Goal: Transaction & Acquisition: Purchase product/service

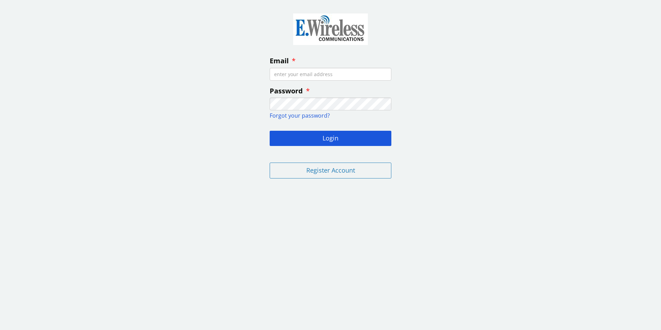
click at [309, 70] on input "Email" at bounding box center [331, 74] width 122 height 13
type input "[EMAIL_ADDRESS][DOMAIN_NAME]"
click at [318, 73] on input "Email" at bounding box center [331, 74] width 122 height 13
type input "[EMAIL_ADDRESS][DOMAIN_NAME]"
click at [338, 131] on button "Login" at bounding box center [331, 138] width 122 height 15
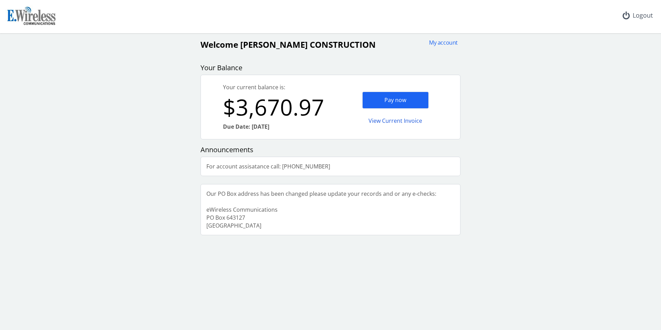
click at [403, 98] on div "Pay now" at bounding box center [395, 100] width 66 height 17
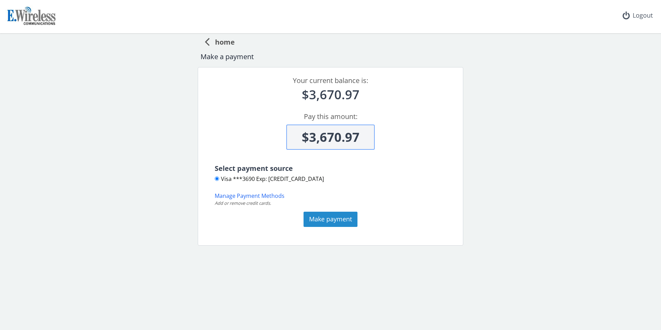
click at [330, 219] on button "Make payment" at bounding box center [331, 219] width 54 height 15
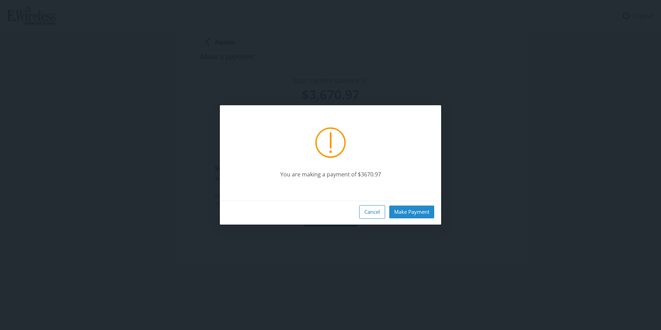
click at [420, 211] on button "Make Payment" at bounding box center [411, 211] width 45 height 13
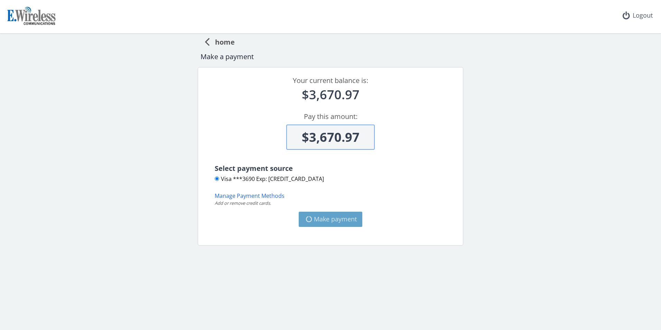
type input "$0"
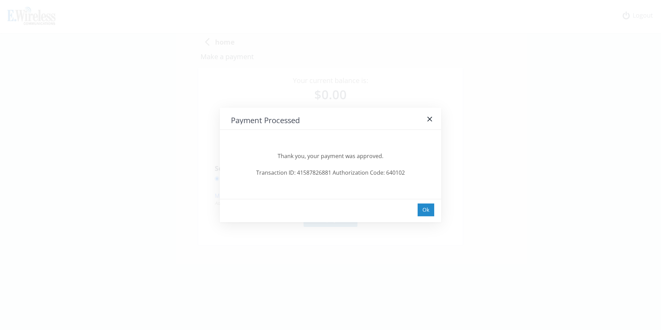
click at [431, 212] on div "Ok" at bounding box center [426, 209] width 17 height 13
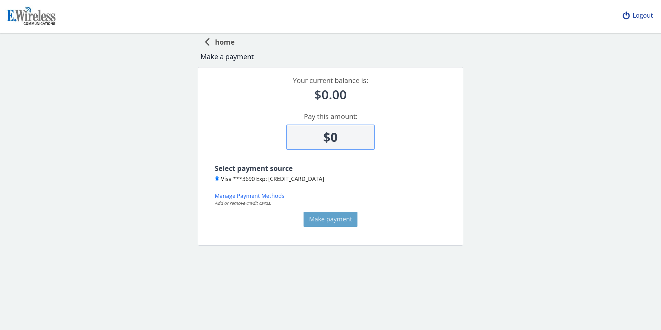
click at [635, 17] on div "Logout" at bounding box center [637, 15] width 41 height 31
